Goal: Find specific page/section: Find specific page/section

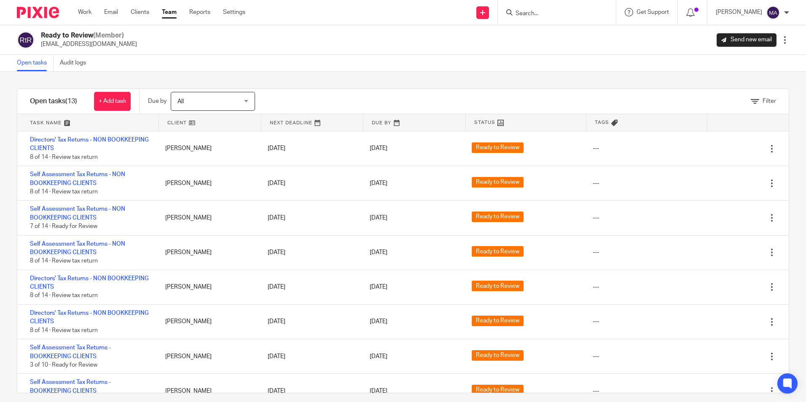
click at [533, 3] on div at bounding box center [557, 12] width 118 height 25
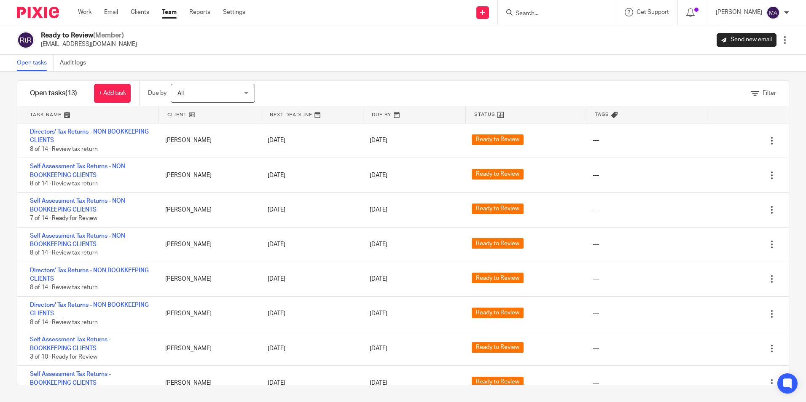
click at [538, 12] on input "Search" at bounding box center [553, 14] width 76 height 8
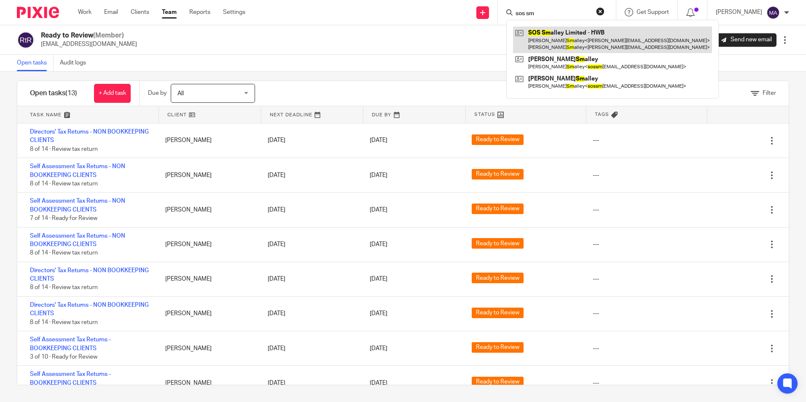
type input "sos sm"
click at [543, 29] on link at bounding box center [612, 40] width 199 height 26
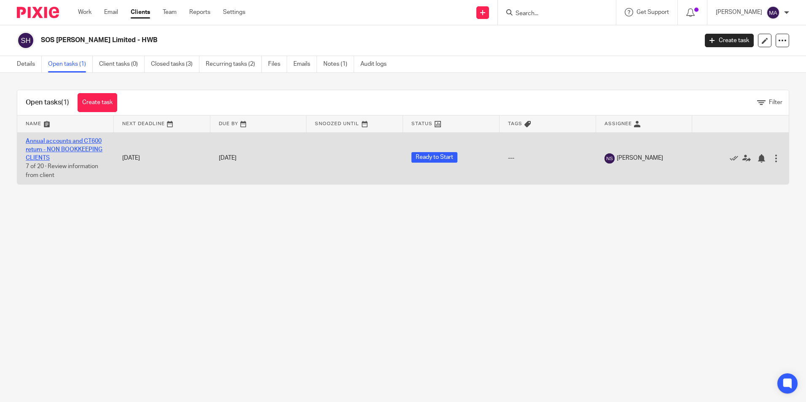
click at [63, 148] on link "Annual accounts and CT600 return - NON BOOKKEEPING CLIENTS" at bounding box center [64, 149] width 77 height 23
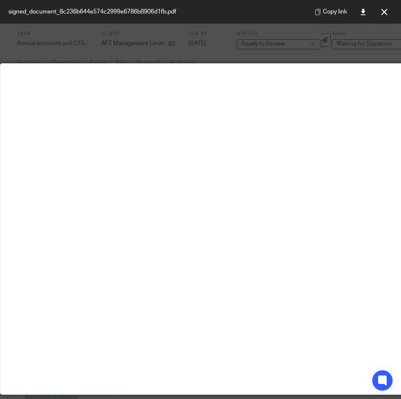
scroll to position [59, 0]
